Goal: Transaction & Acquisition: Book appointment/travel/reservation

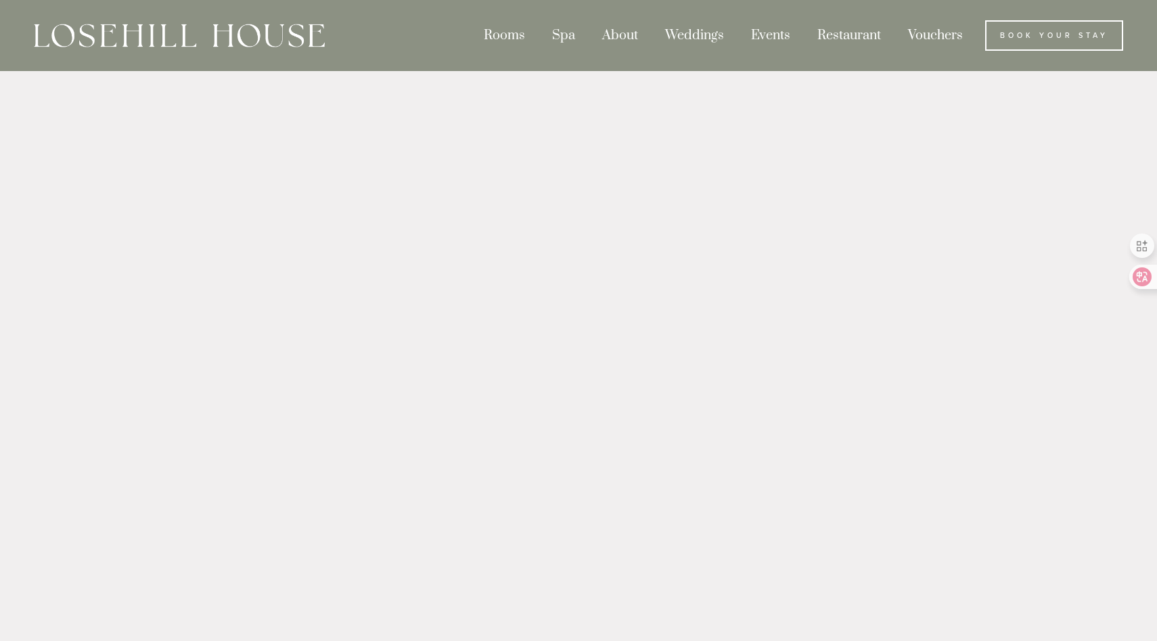
click at [938, 35] on link "Vouchers" at bounding box center [935, 35] width 79 height 30
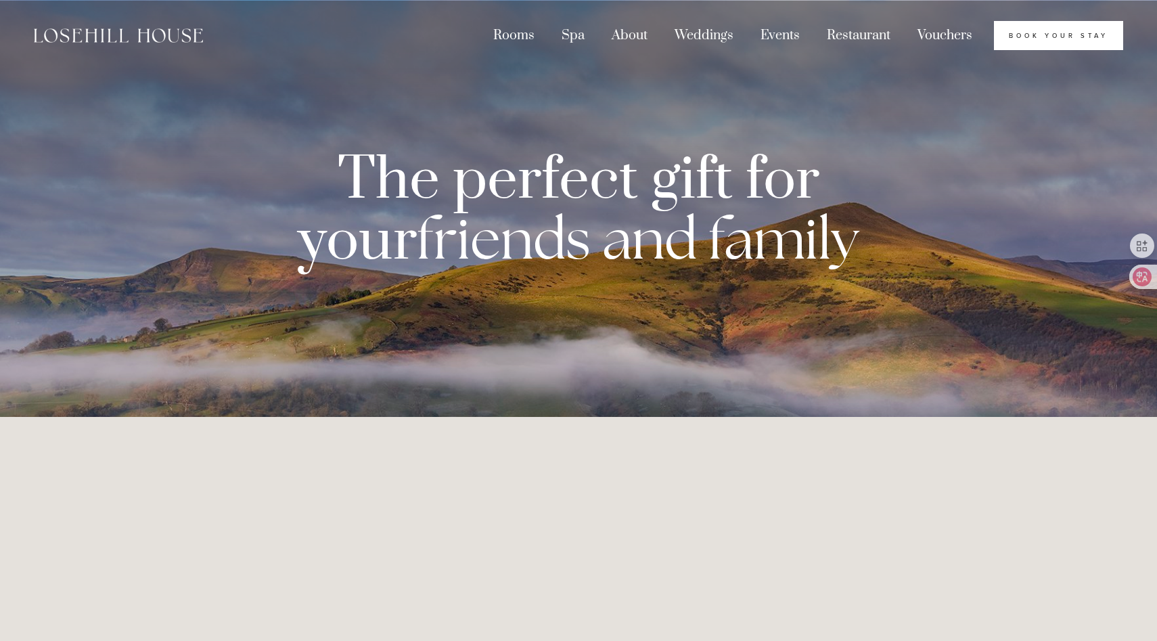
click at [1037, 43] on link "Book Your Stay" at bounding box center [1058, 36] width 129 height 30
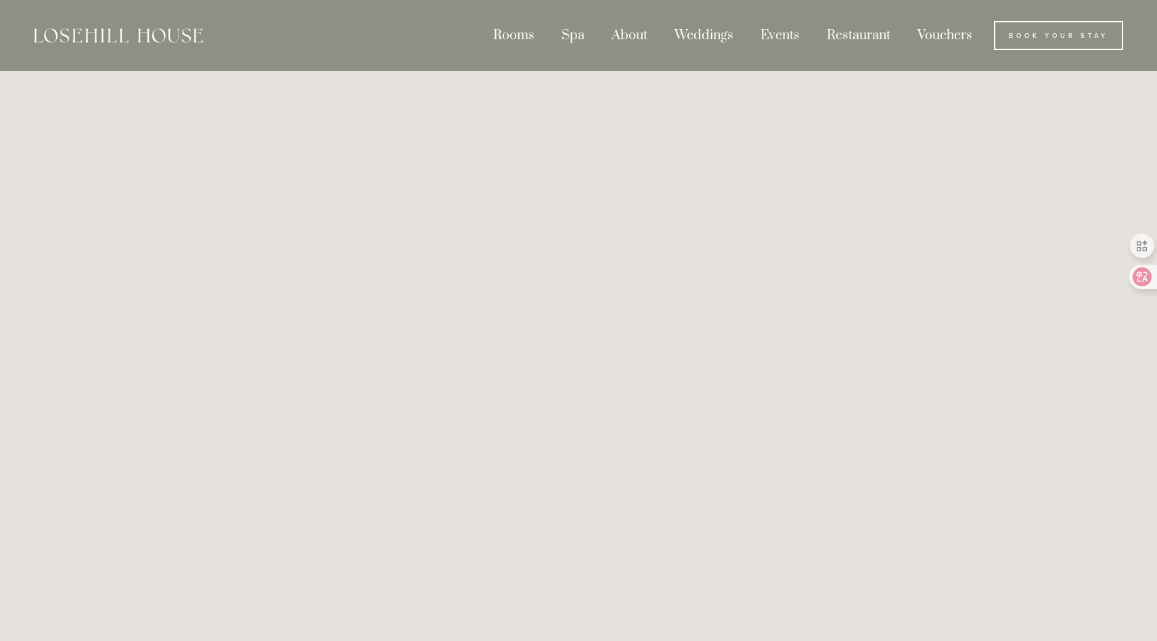
click at [940, 28] on link "Vouchers" at bounding box center [944, 35] width 79 height 30
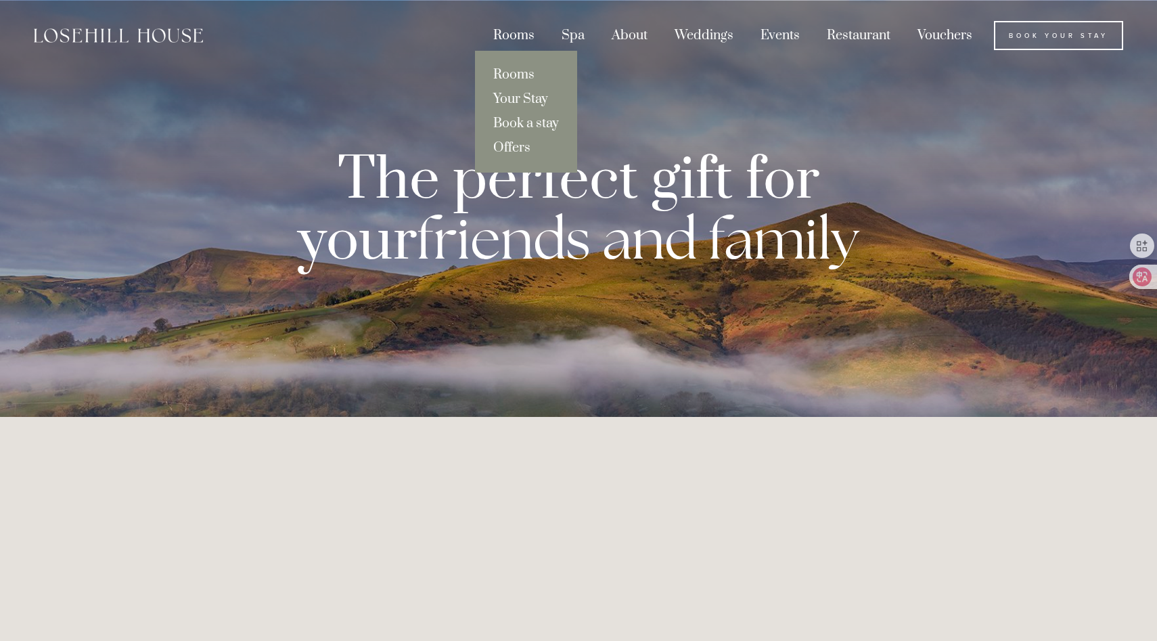
click at [520, 30] on div "Rooms" at bounding box center [514, 35] width 66 height 30
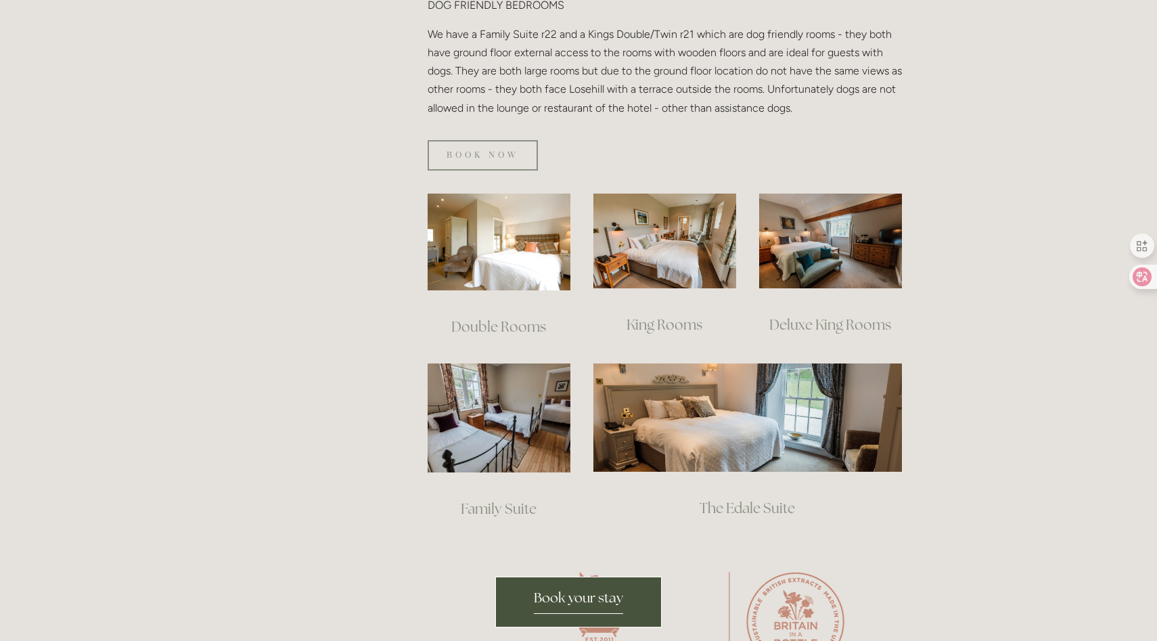
scroll to position [935, 0]
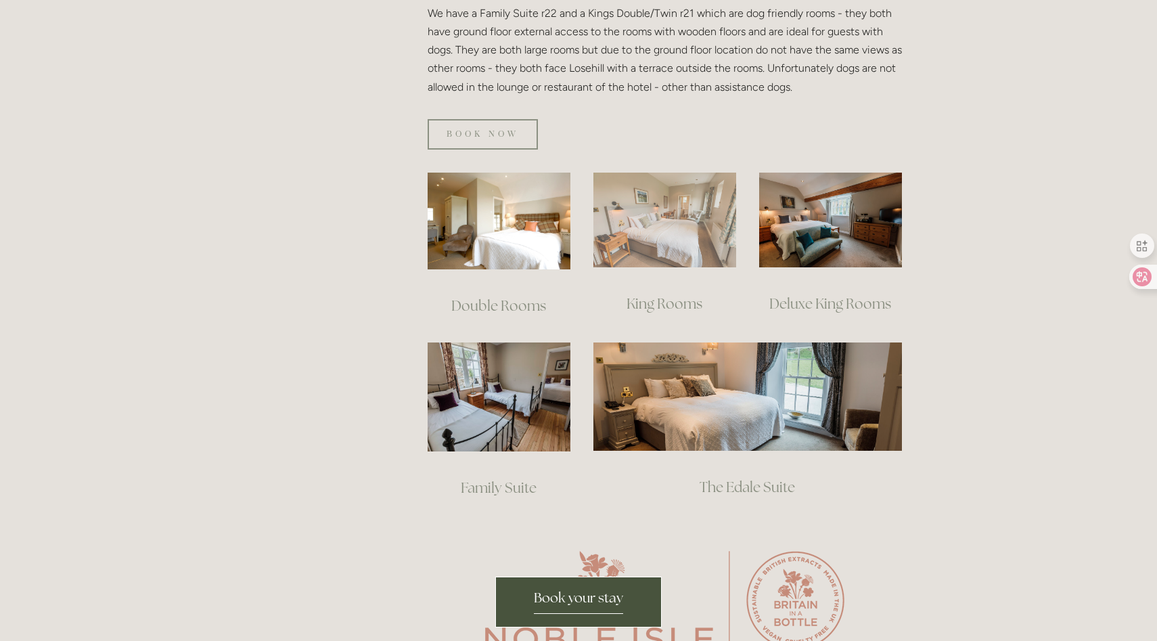
click at [648, 208] on img at bounding box center [664, 220] width 143 height 95
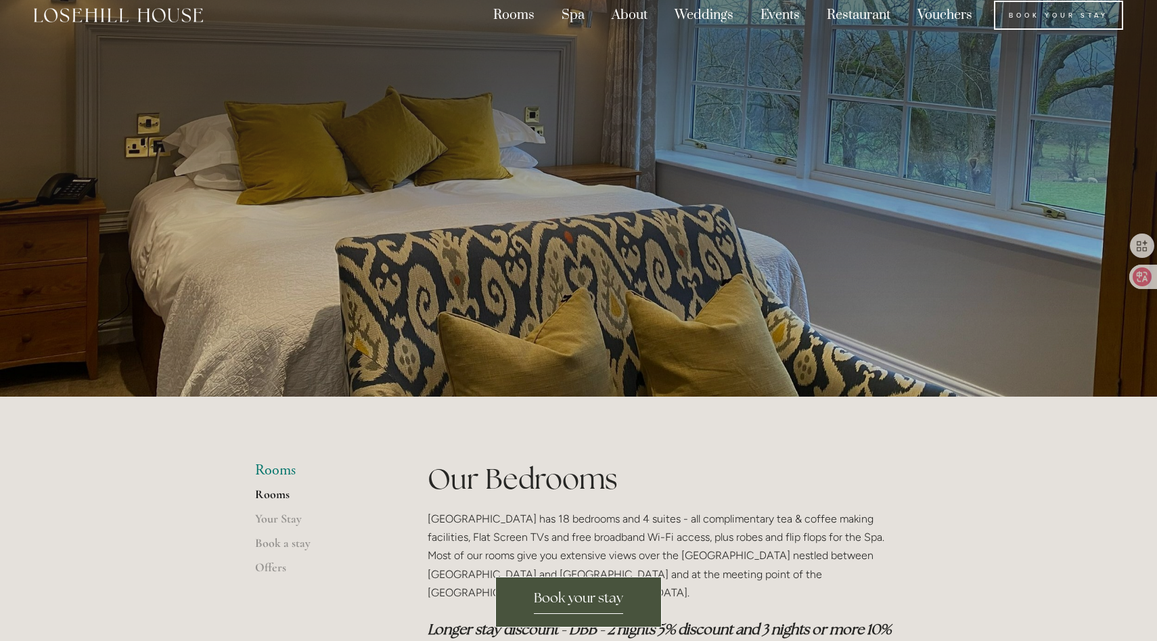
scroll to position [0, 0]
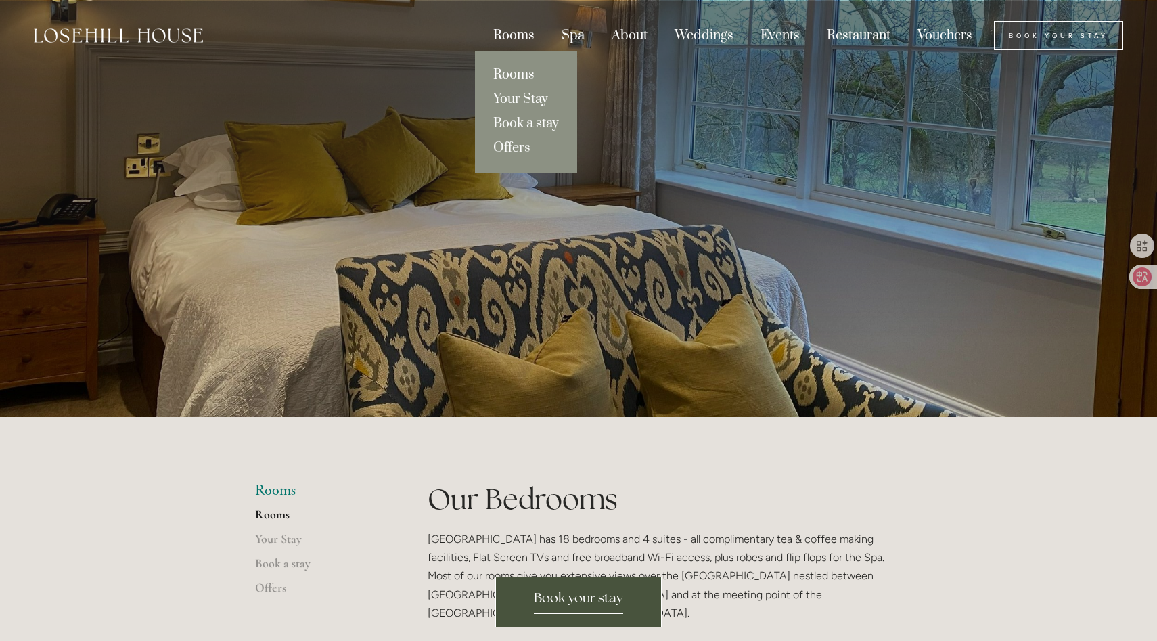
click at [530, 37] on div "Rooms" at bounding box center [514, 35] width 66 height 30
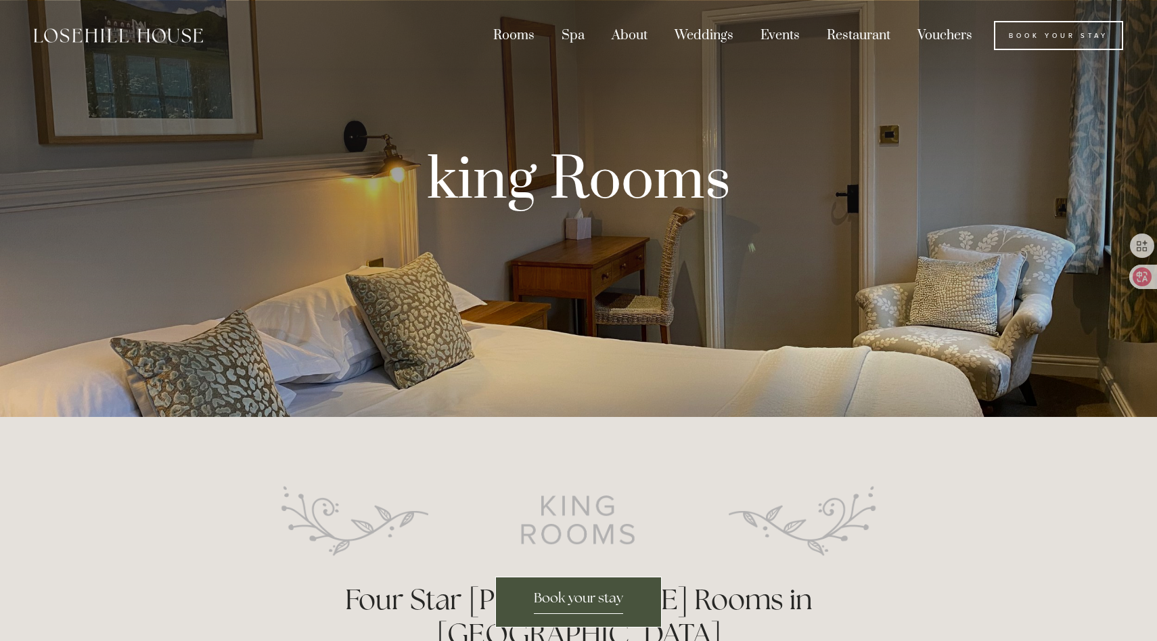
click at [964, 212] on div at bounding box center [578, 208] width 1157 height 417
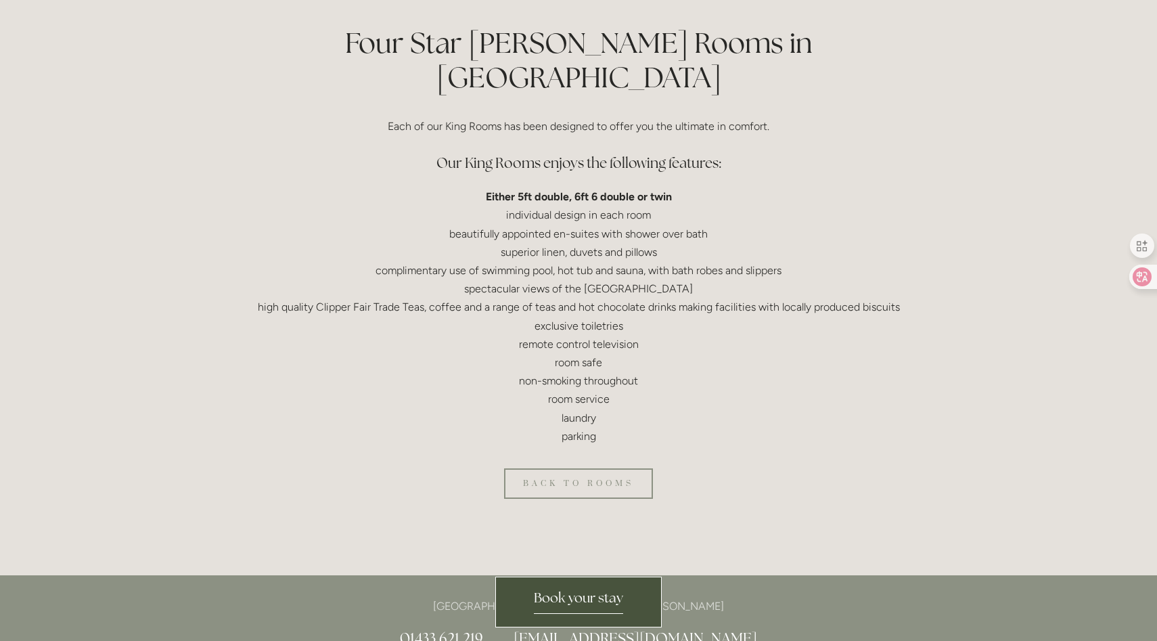
scroll to position [557, 0]
click at [1134, 271] on icon at bounding box center [1132, 277] width 14 height 14
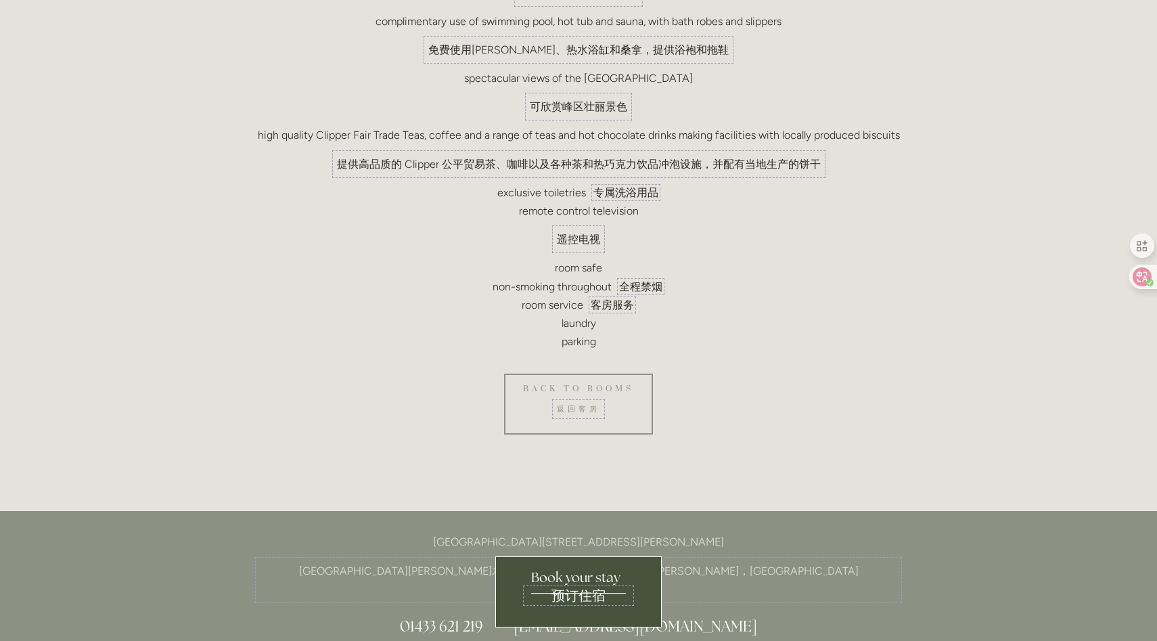
scroll to position [1141, 0]
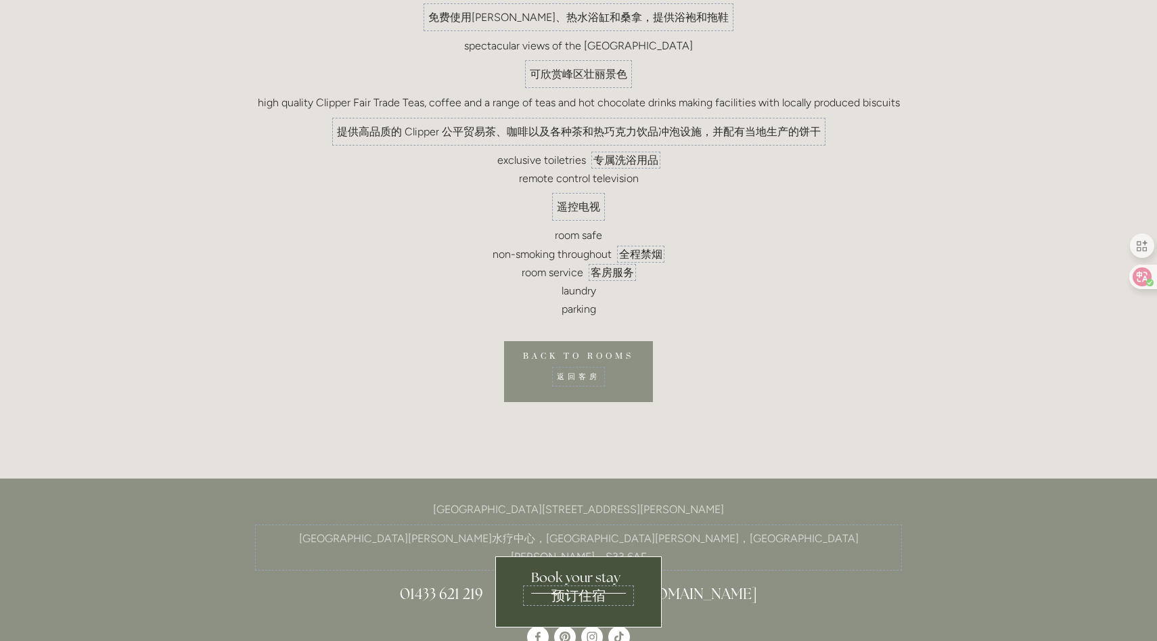
click at [616, 341] on link "Back to rooms 返回客房" at bounding box center [578, 371] width 149 height 61
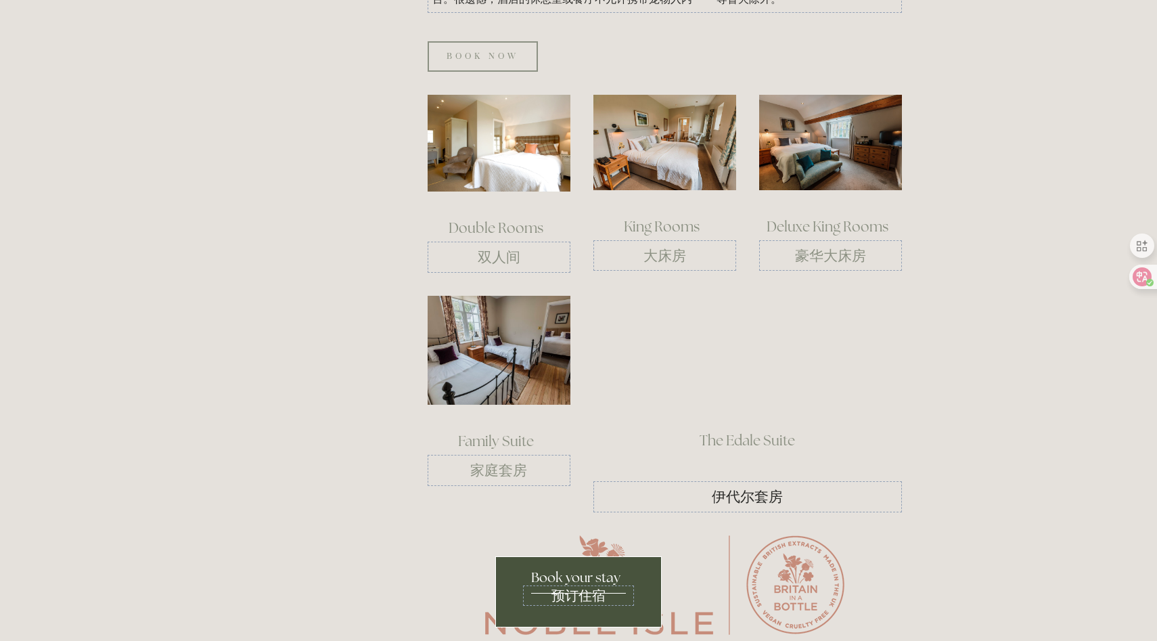
scroll to position [1478, 0]
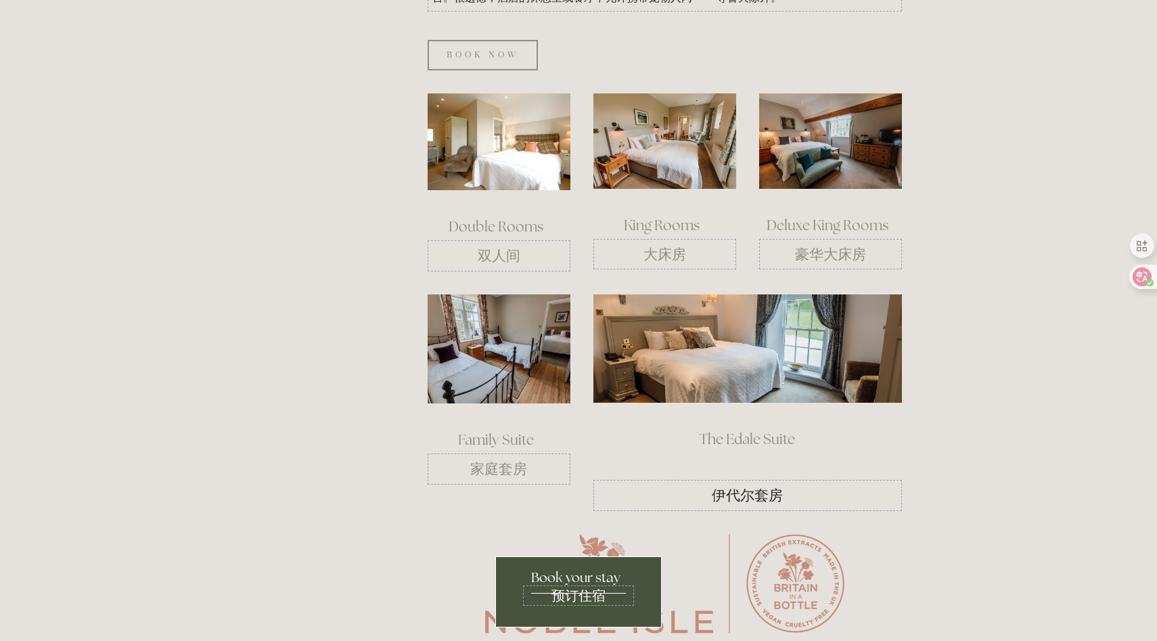
click at [729, 430] on link "The Edale Suite" at bounding box center [747, 439] width 95 height 18
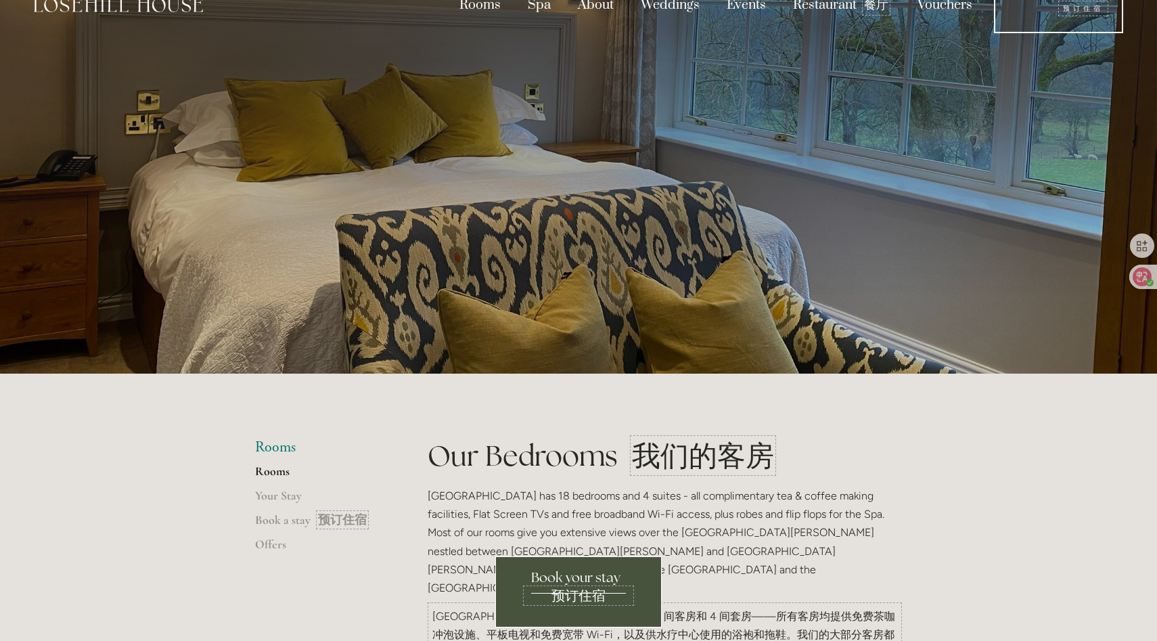
scroll to position [0, 0]
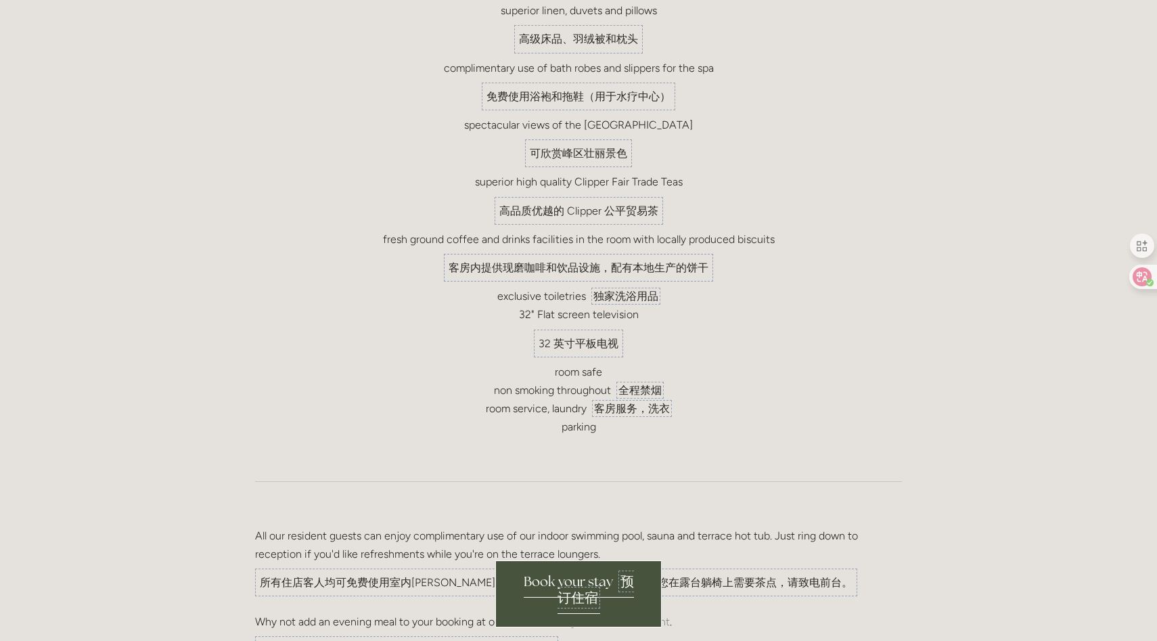
scroll to position [1141, 0]
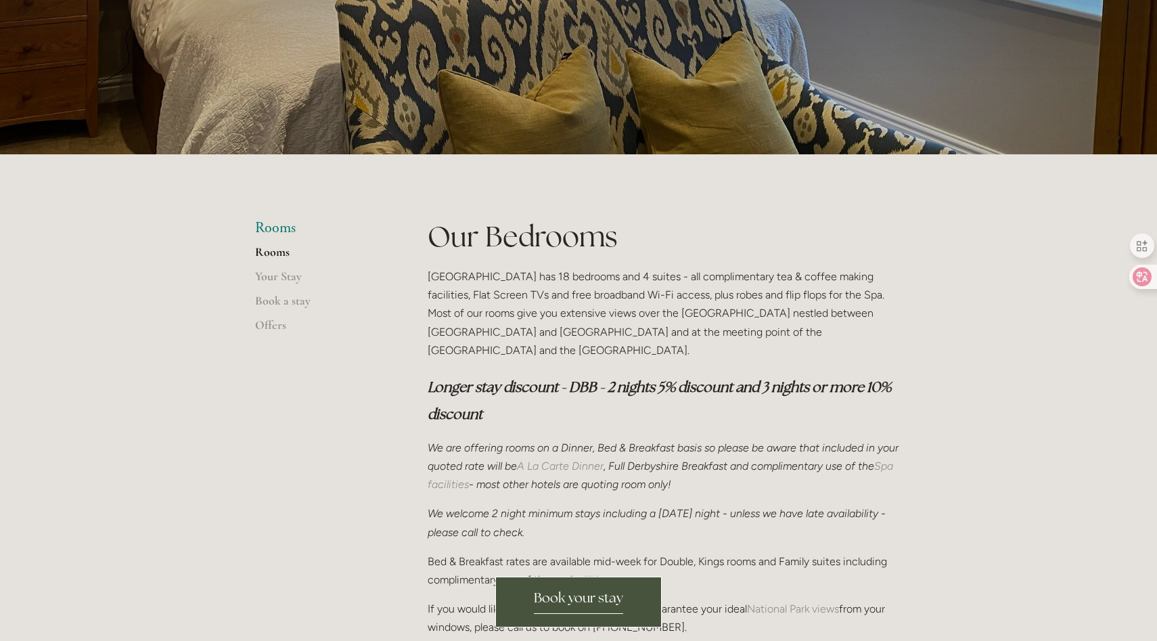
scroll to position [493, 0]
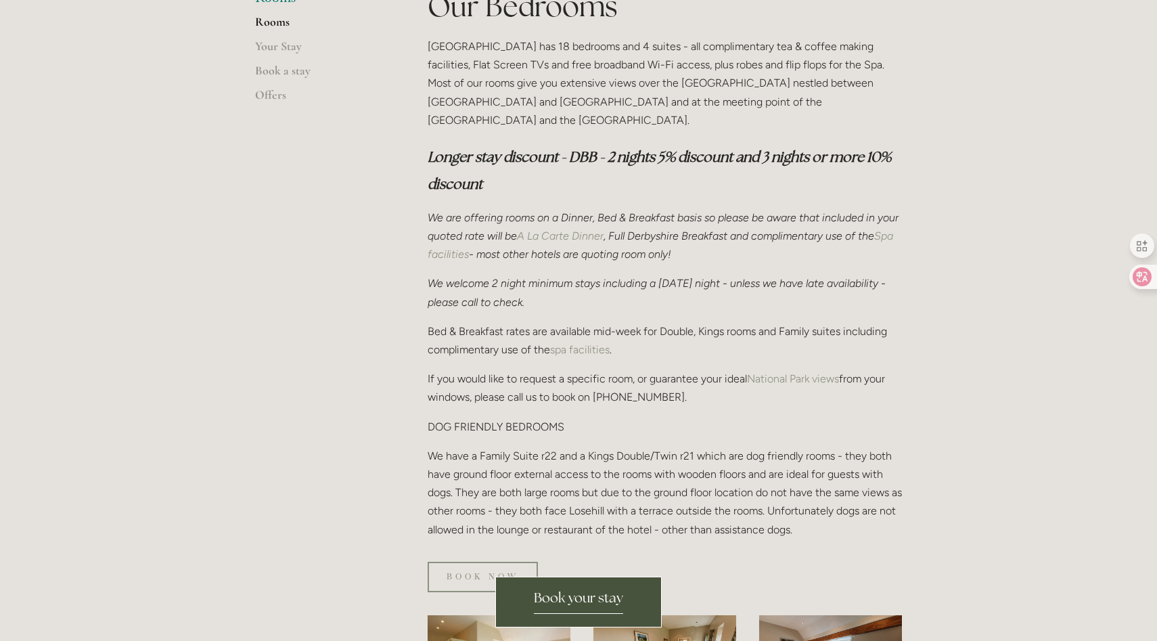
click at [570, 603] on span "Book your stay" at bounding box center [578, 601] width 89 height 25
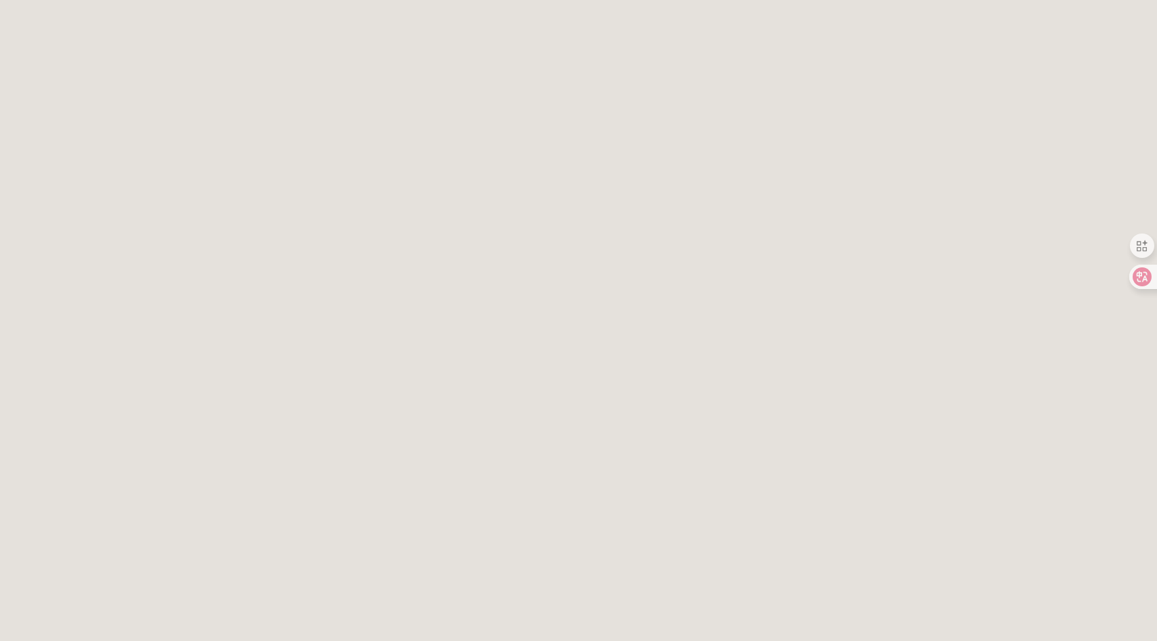
scroll to position [1742, 0]
click at [1131, 275] on icon at bounding box center [1133, 276] width 12 height 11
click at [1133, 277] on icon at bounding box center [1133, 276] width 12 height 11
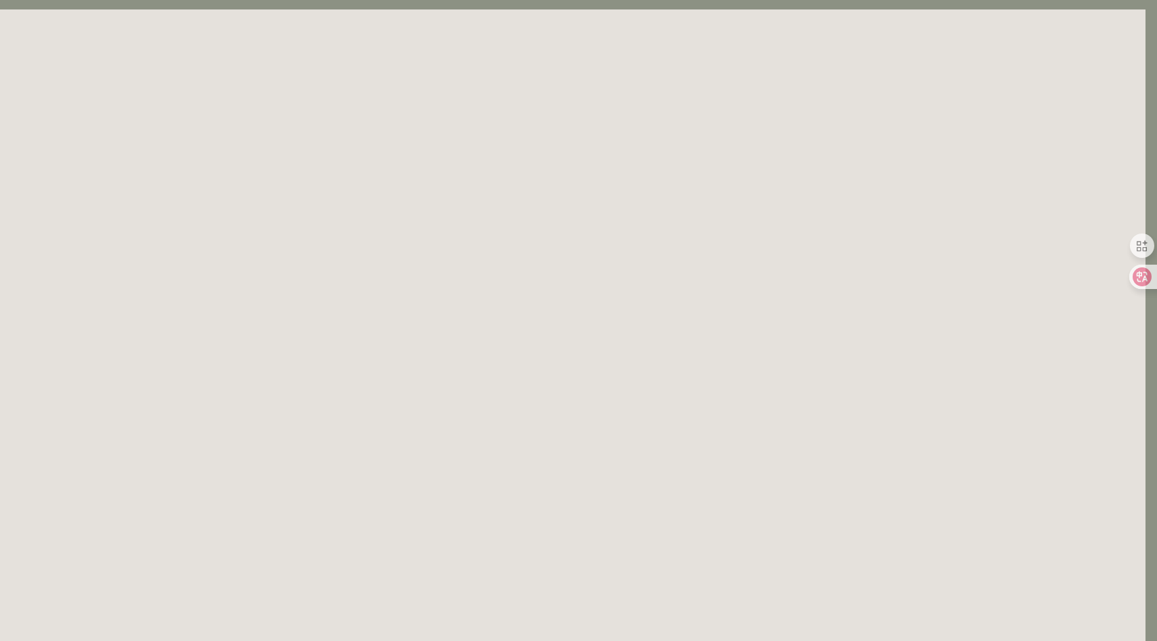
scroll to position [72, 12]
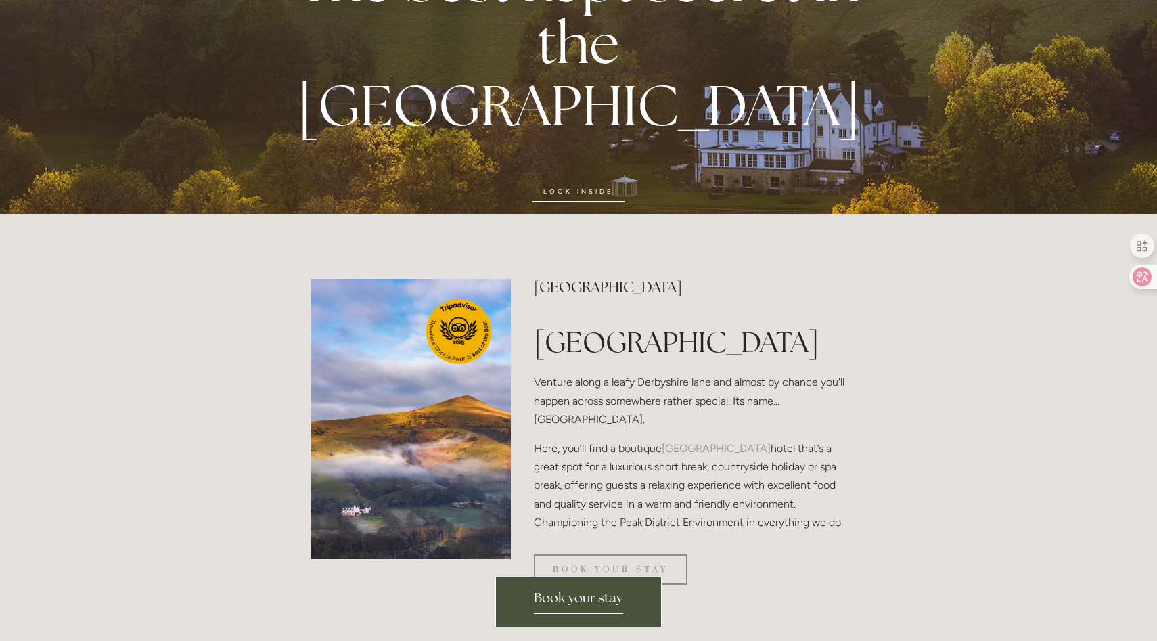
scroll to position [219, 0]
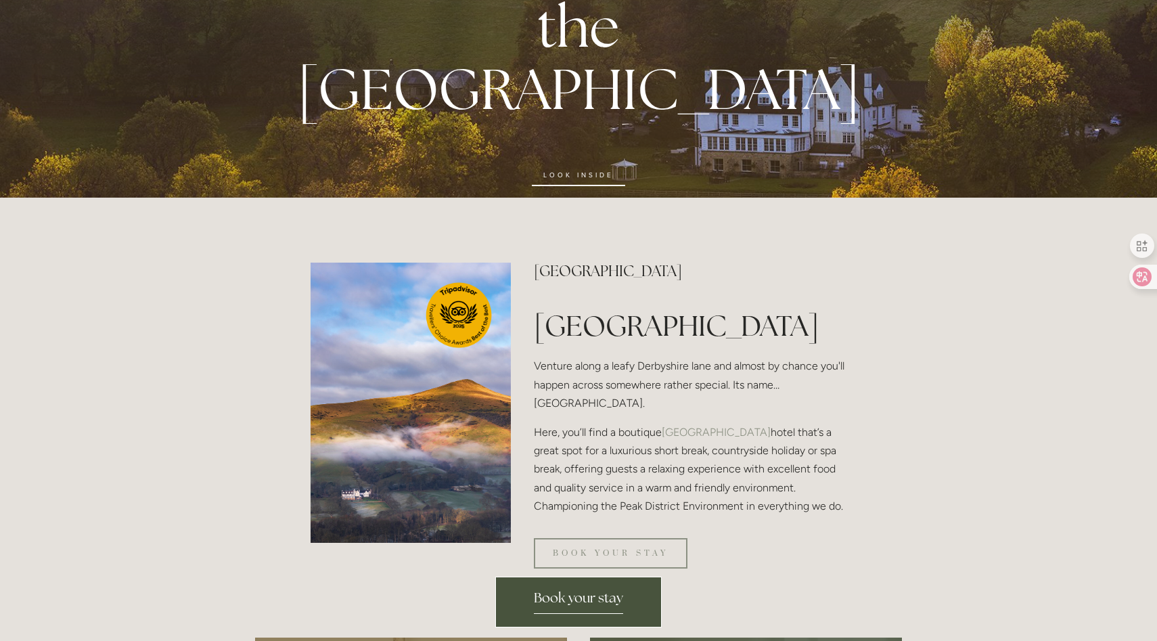
click at [592, 577] on link "Book your stay" at bounding box center [578, 601] width 166 height 51
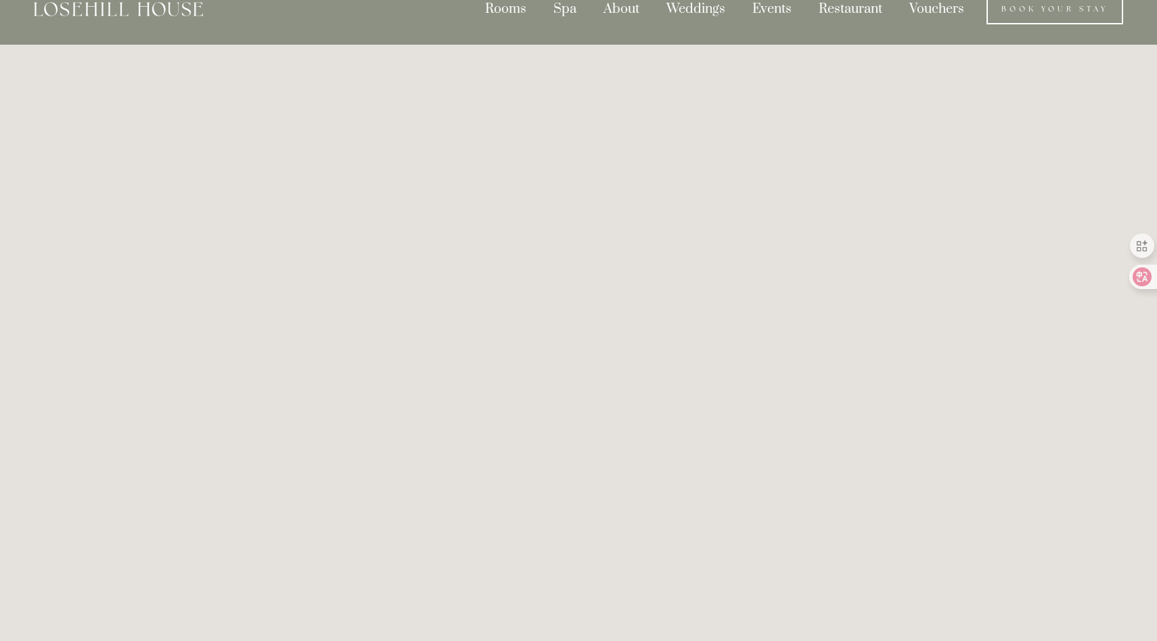
scroll to position [8, 0]
